Goal: Task Accomplishment & Management: Manage account settings

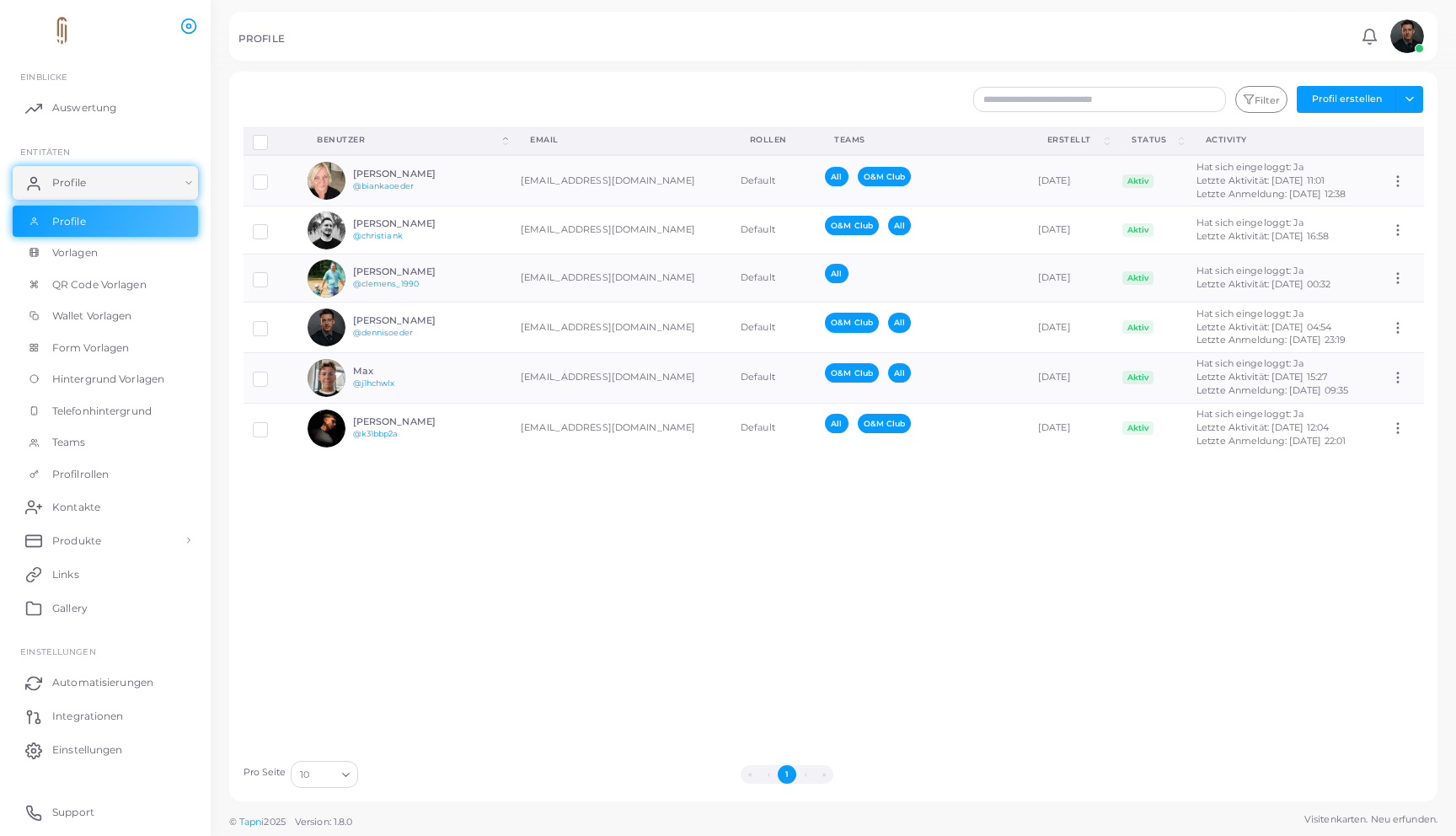
click at [611, 491] on div "Profile trennen Profil löschen Auswahl anzeigen Download QRs Benutzer (Click to…" at bounding box center [833, 439] width 1199 height 624
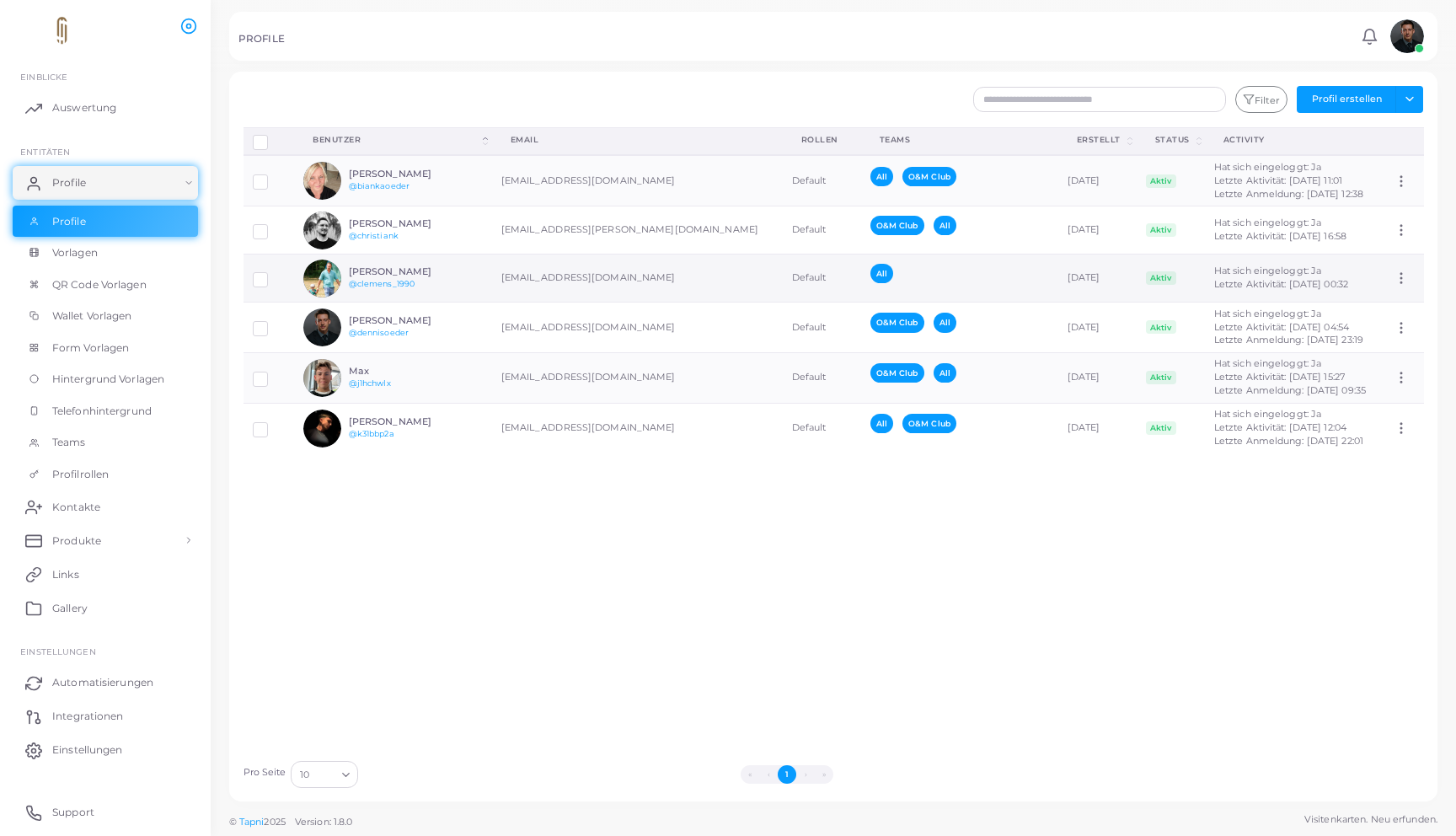
click at [871, 277] on div "All" at bounding box center [954, 278] width 168 height 29
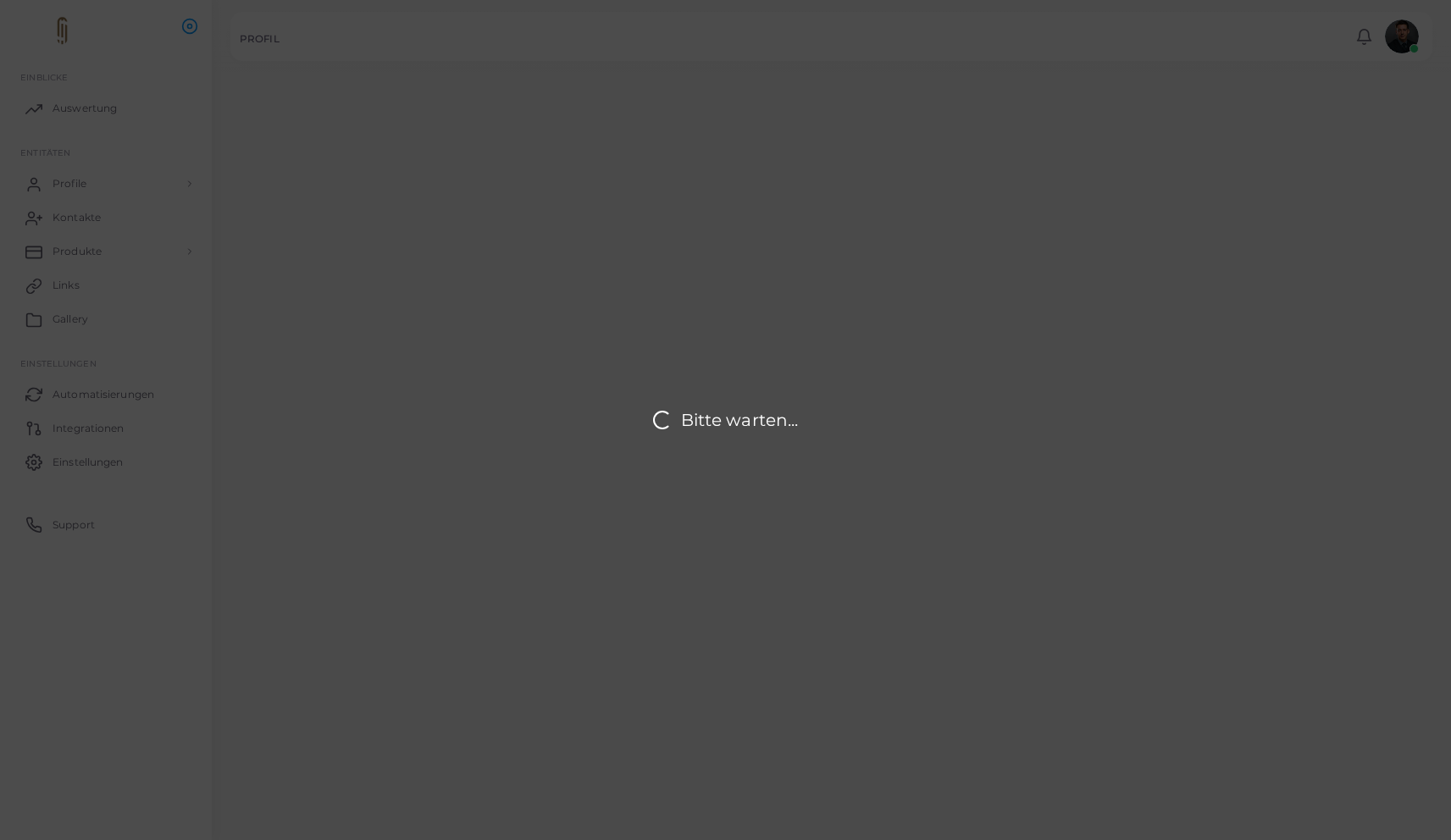
type input "**********"
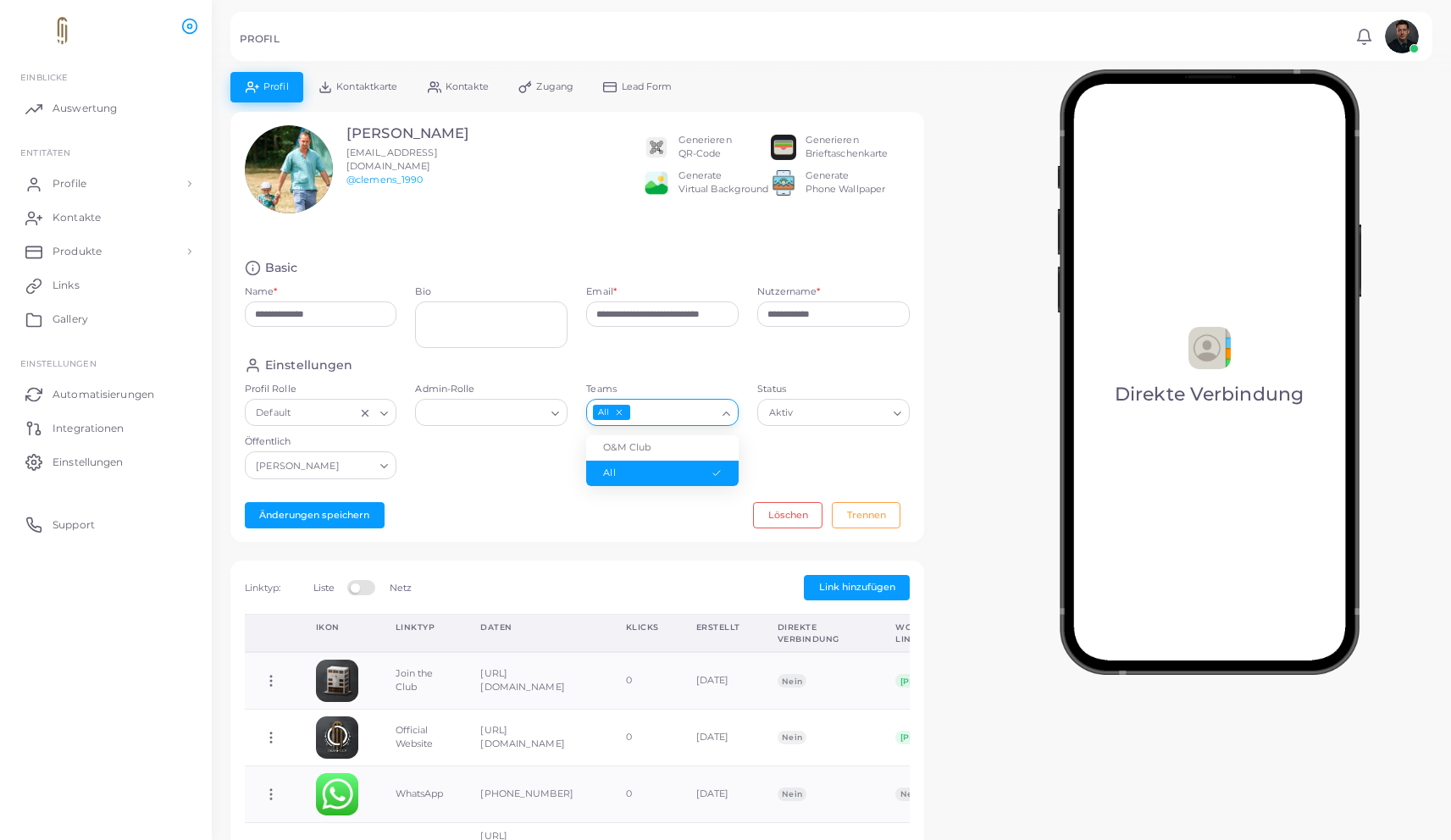
click at [705, 411] on input "Teams" at bounding box center [674, 413] width 85 height 19
click at [691, 457] on li "O&M Club" at bounding box center [662, 448] width 152 height 26
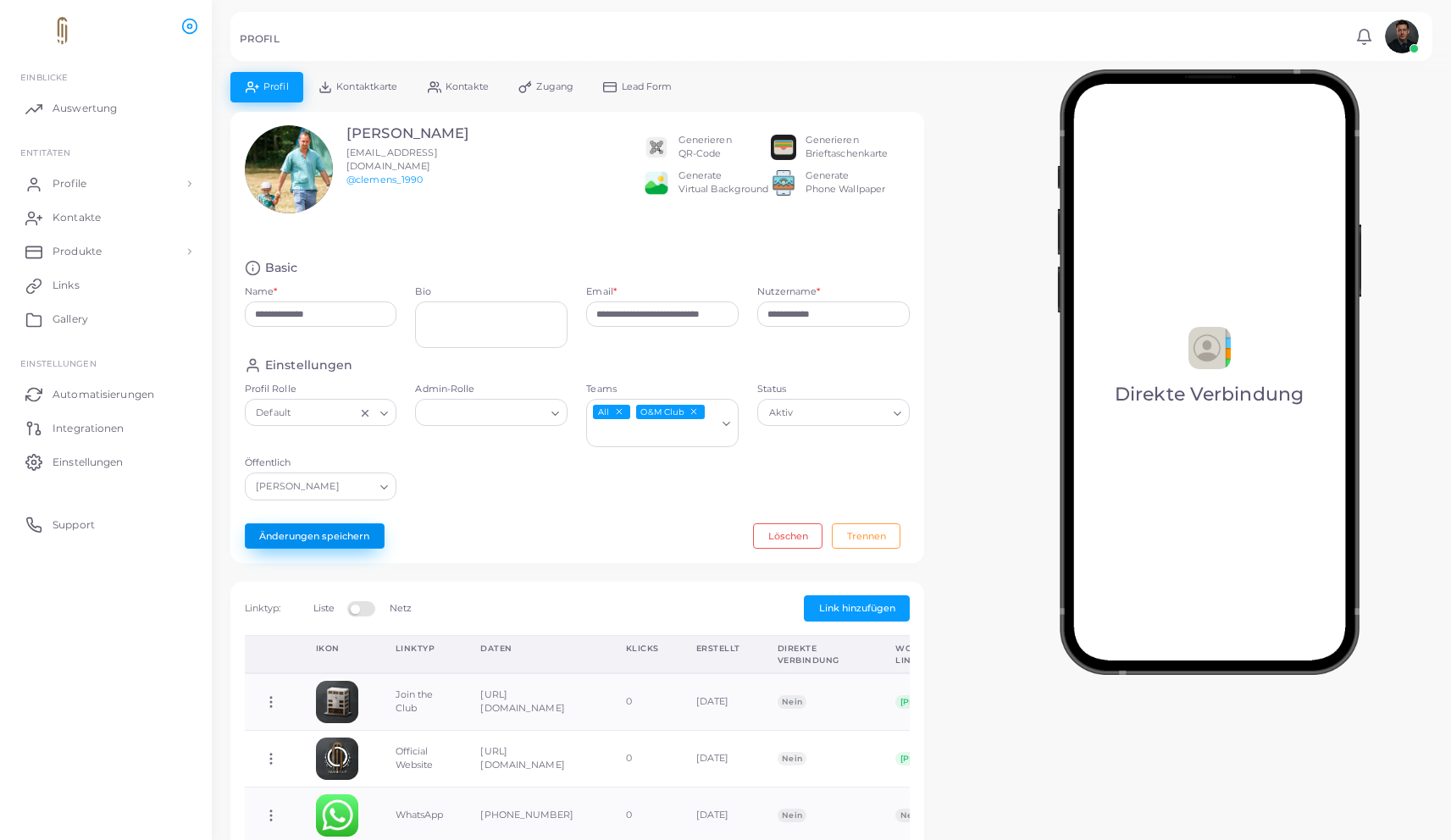
click at [358, 539] on button "Änderungen speichern" at bounding box center [315, 536] width 139 height 26
